Goal: Transaction & Acquisition: Purchase product/service

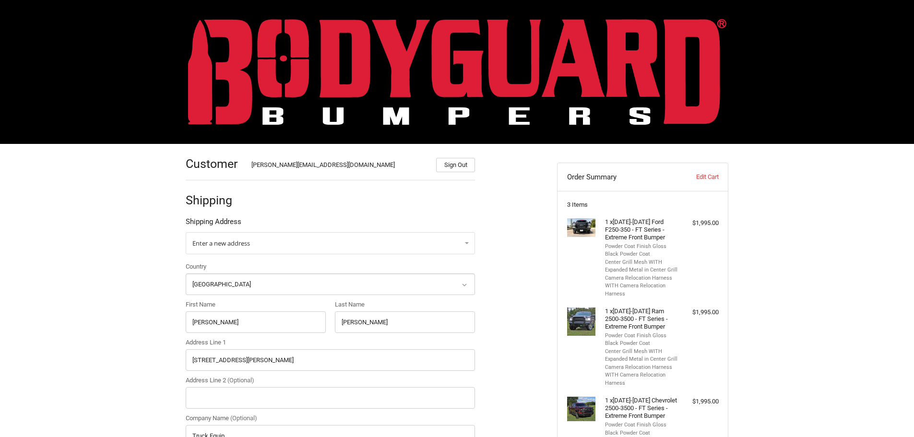
select select "US"
select select "VA"
click at [274, 60] on img at bounding box center [457, 72] width 538 height 106
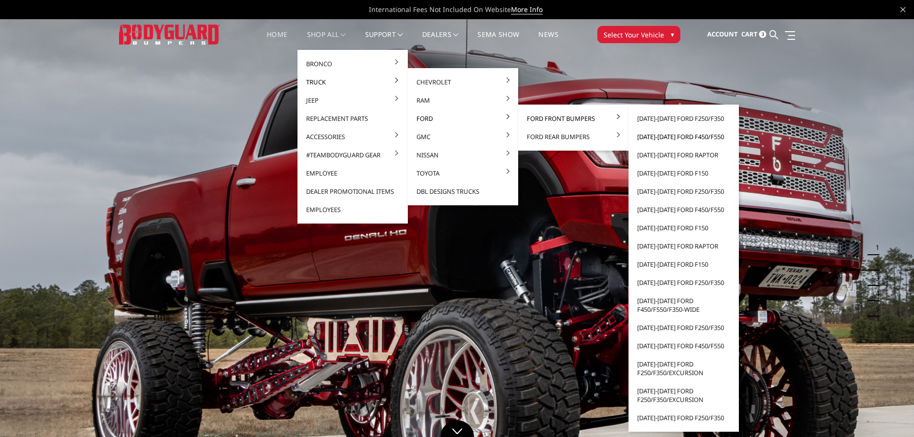
click at [690, 138] on link "[DATE]-[DATE] Ford F450/F550" at bounding box center [683, 137] width 103 height 18
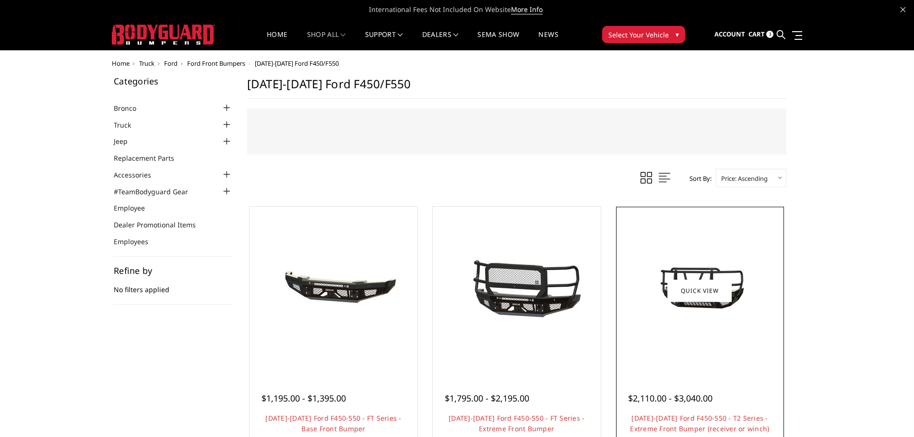
click at [677, 321] on img at bounding box center [700, 291] width 154 height 86
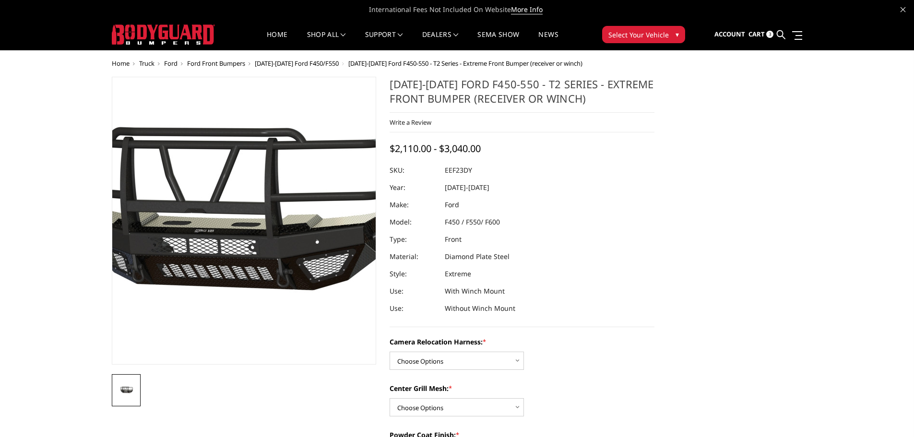
click at [260, 234] on img at bounding box center [224, 218] width 614 height 343
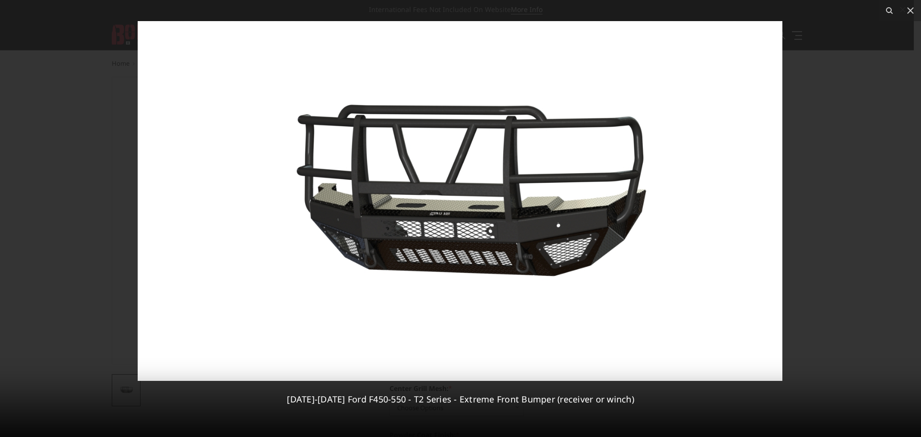
click at [414, 181] on img at bounding box center [460, 201] width 645 height 360
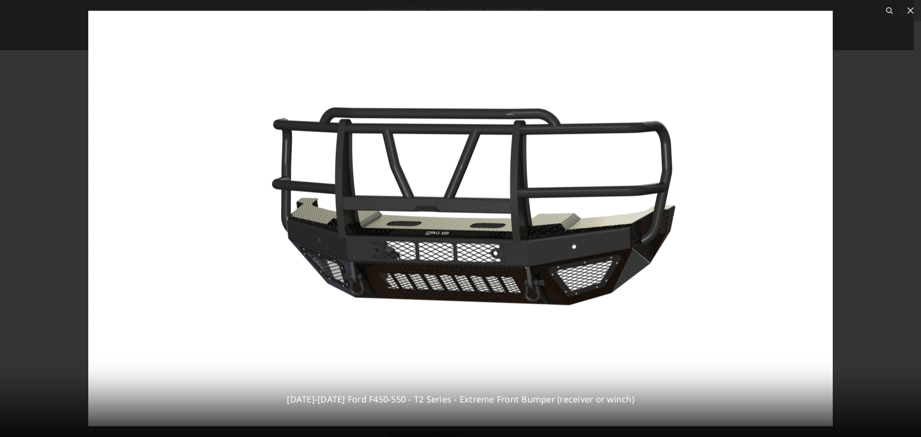
click at [281, 166] on img at bounding box center [460, 219] width 745 height 416
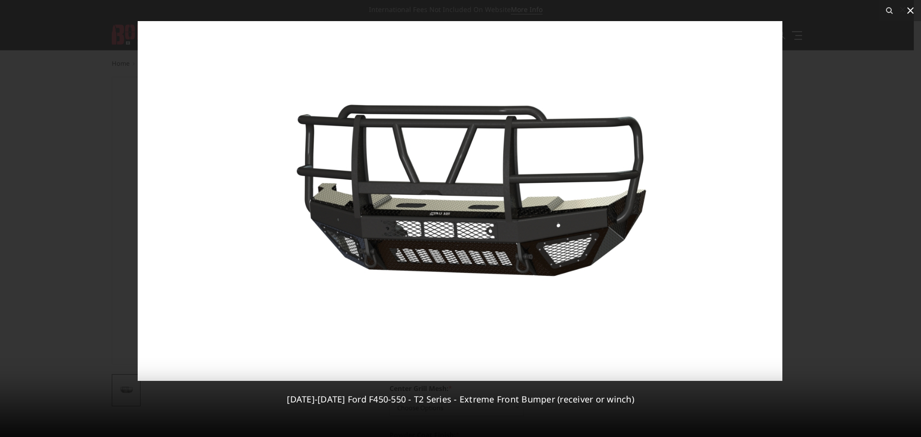
click at [914, 12] on icon at bounding box center [911, 11] width 12 height 12
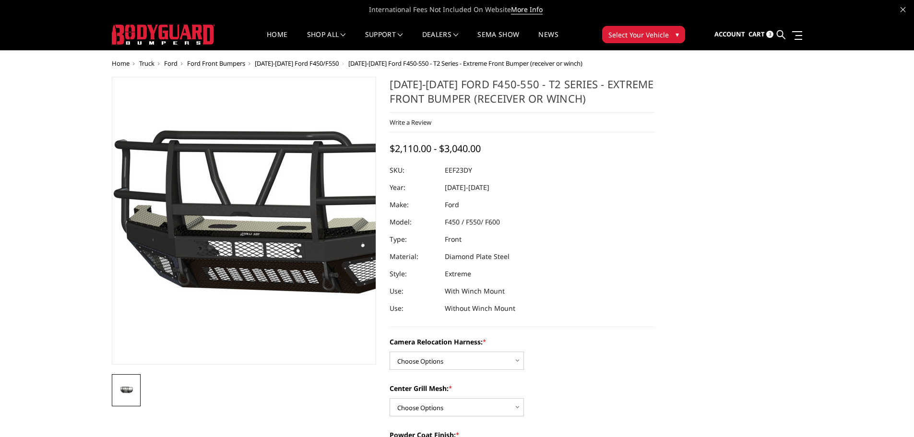
click at [225, 214] on img at bounding box center [269, 222] width 614 height 343
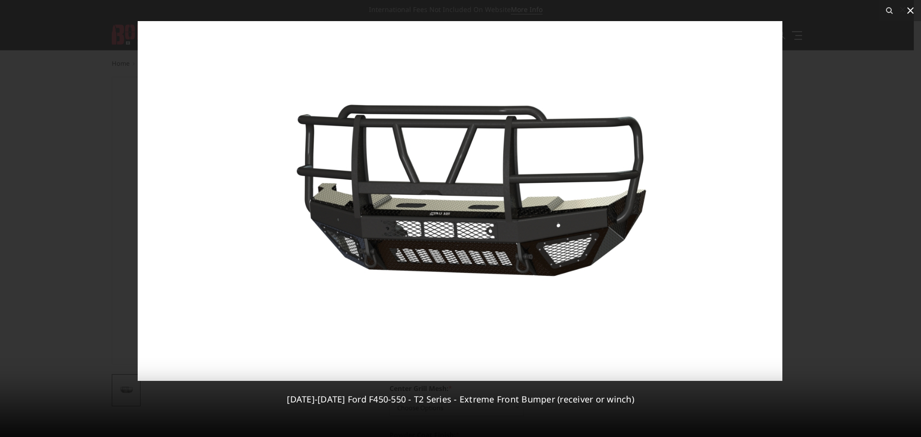
click at [910, 12] on icon at bounding box center [911, 11] width 12 height 12
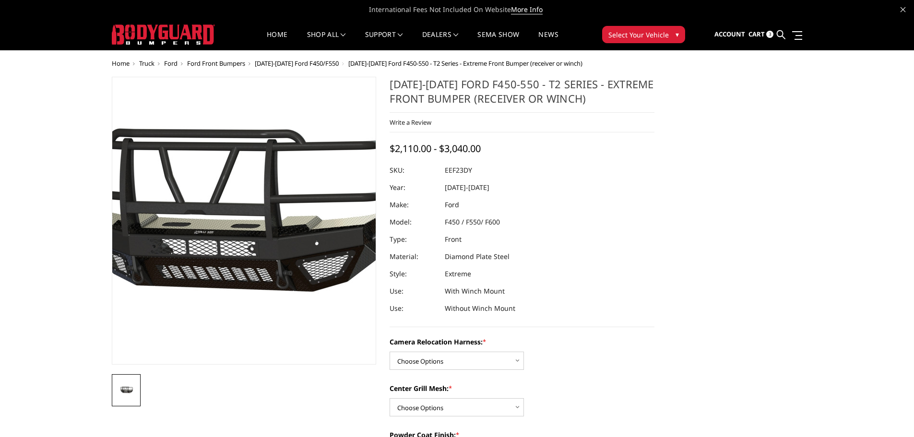
click at [260, 225] on img at bounding box center [223, 220] width 614 height 343
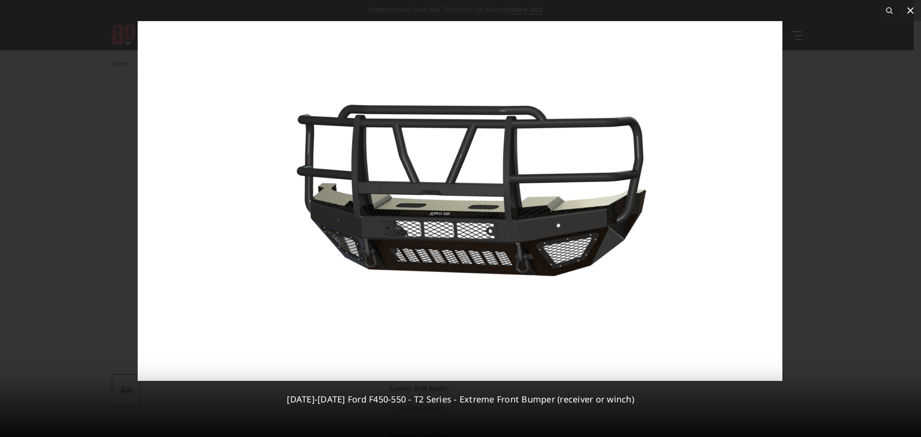
click at [914, 9] on icon at bounding box center [911, 11] width 12 height 12
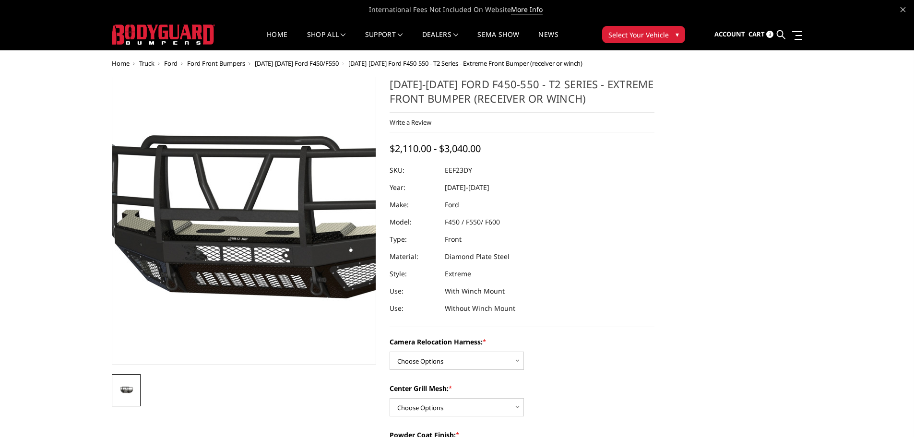
click at [234, 190] on img at bounding box center [257, 227] width 614 height 343
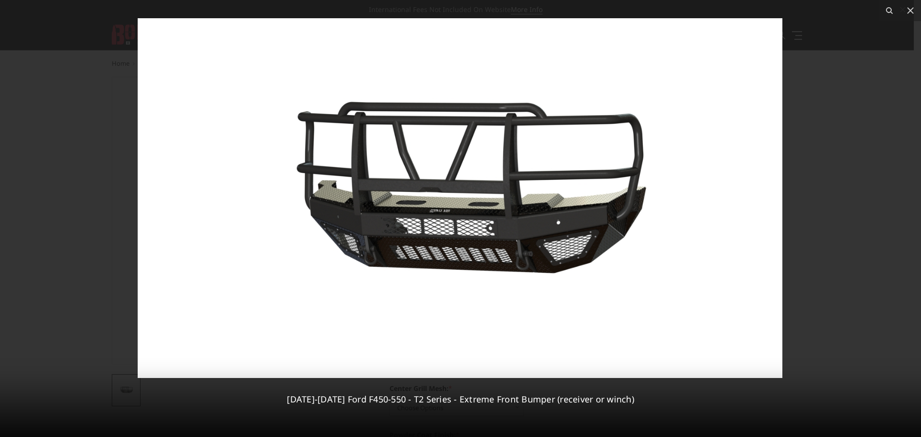
drag, startPoint x: 314, startPoint y: 98, endPoint x: 539, endPoint y: 94, distance: 225.1
click at [539, 94] on img at bounding box center [460, 198] width 645 height 360
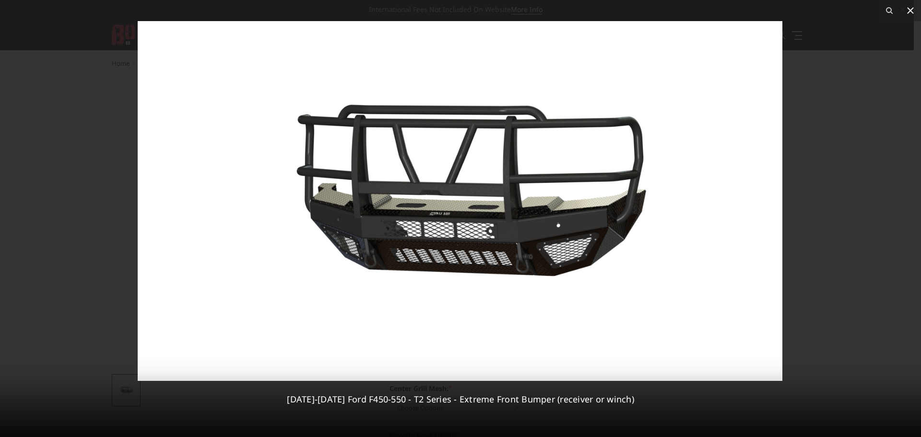
click at [911, 13] on icon at bounding box center [911, 11] width 12 height 12
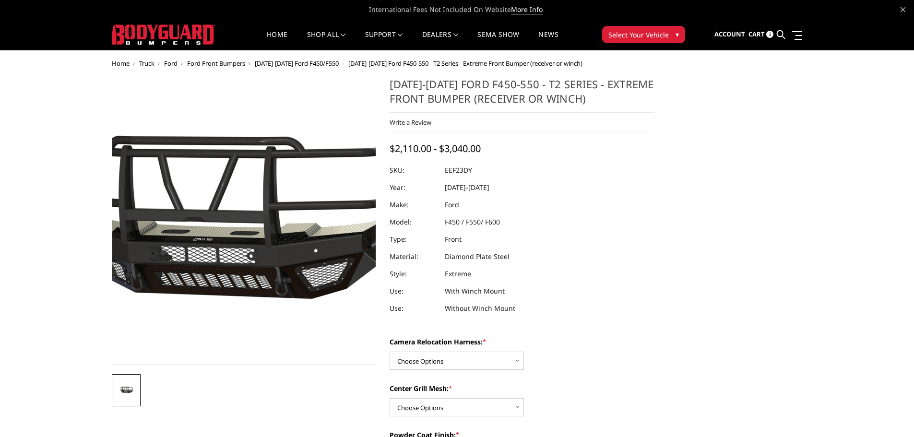
click at [261, 189] on img at bounding box center [222, 227] width 614 height 343
